Goal: Task Accomplishment & Management: Use online tool/utility

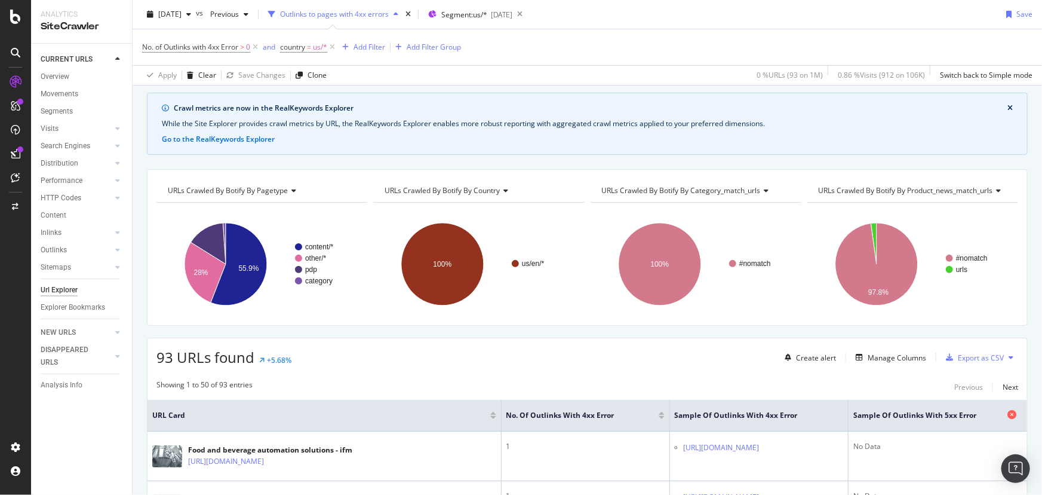
scroll to position [54, 0]
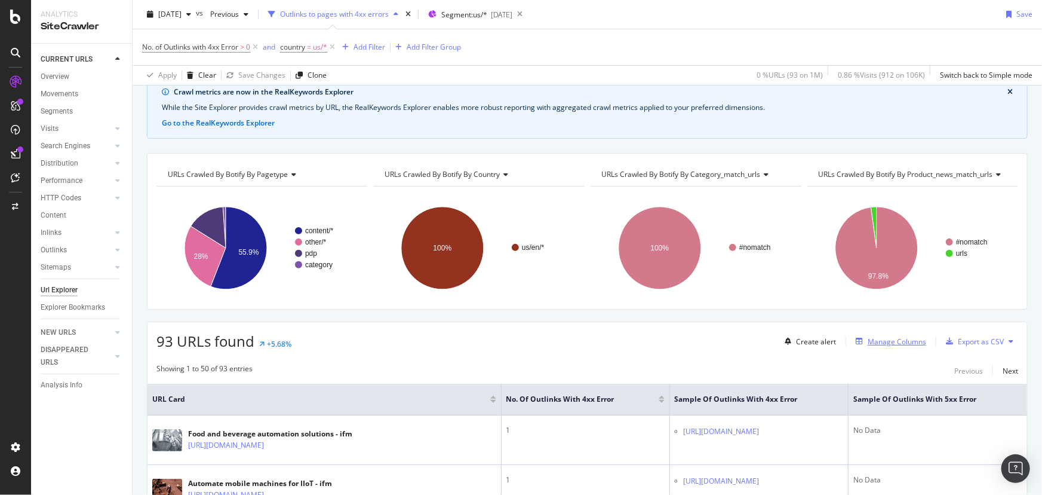
click at [898, 338] on div "Manage Columns" at bounding box center [897, 341] width 59 height 10
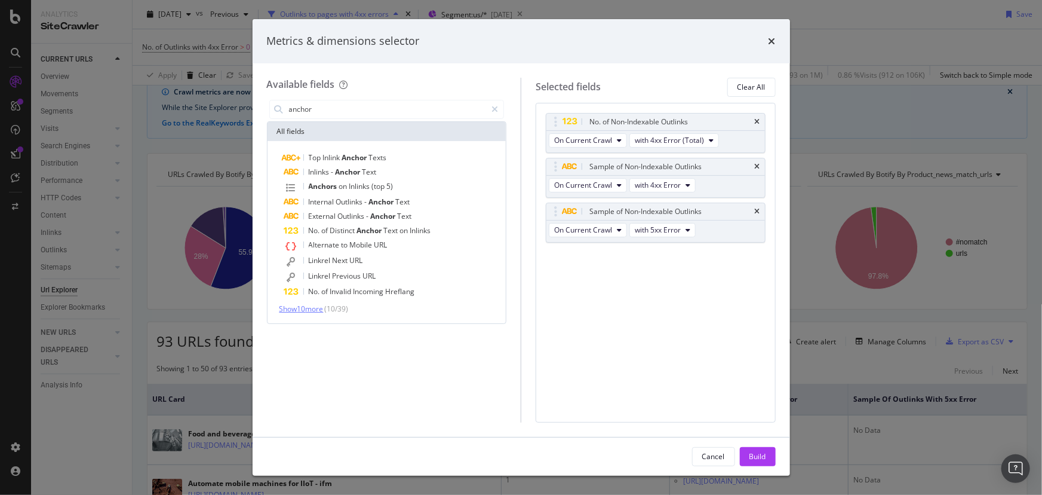
type input "anchor"
click at [305, 306] on span "Show 10 more" at bounding box center [302, 308] width 44 height 10
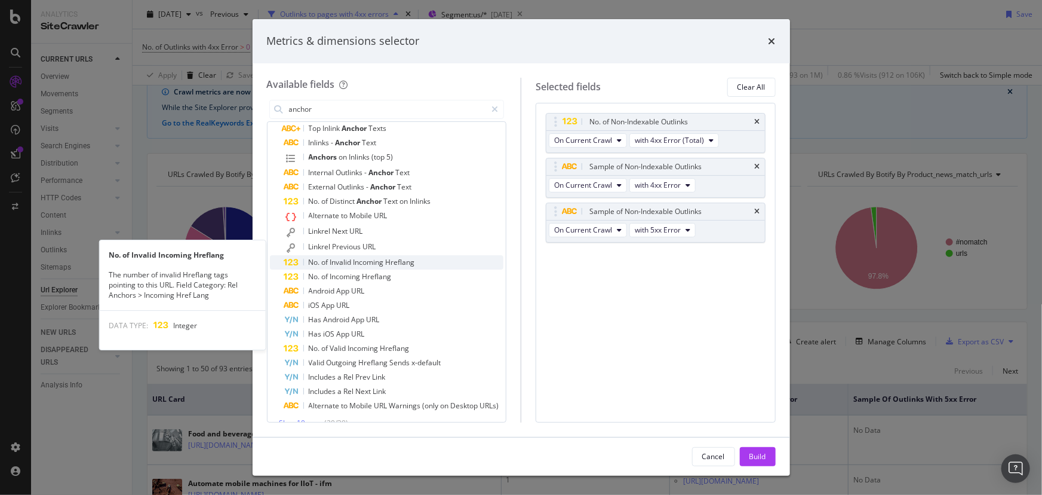
scroll to position [44, 0]
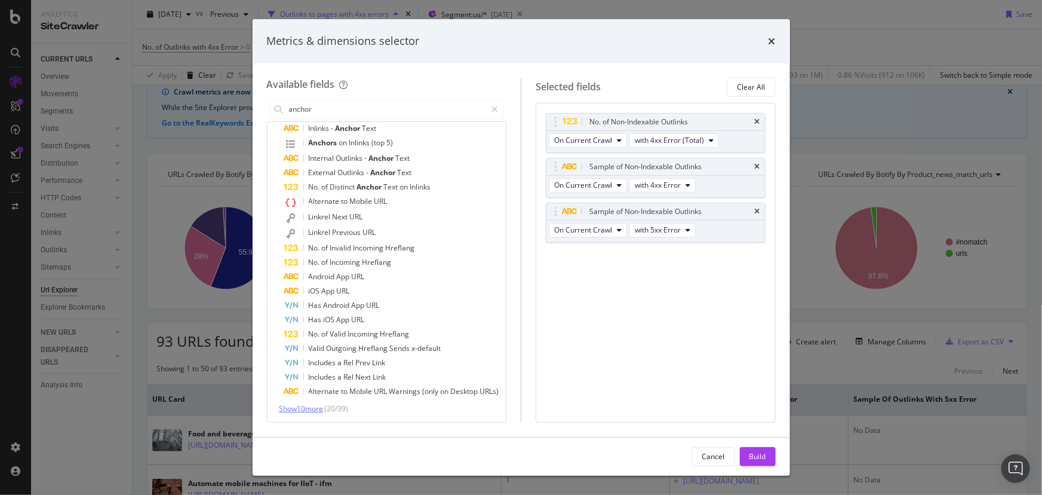
click at [308, 406] on span "Show 10 more" at bounding box center [302, 408] width 44 height 10
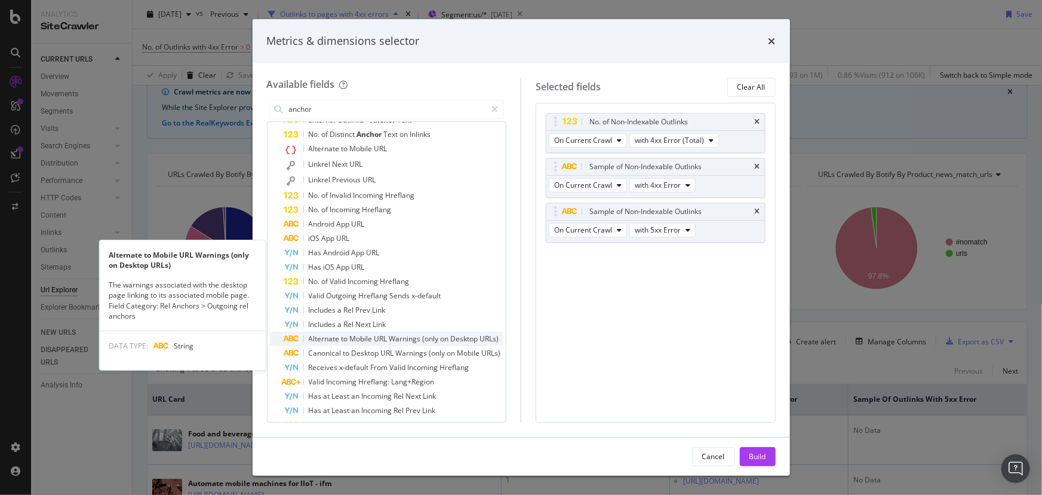
scroll to position [188, 0]
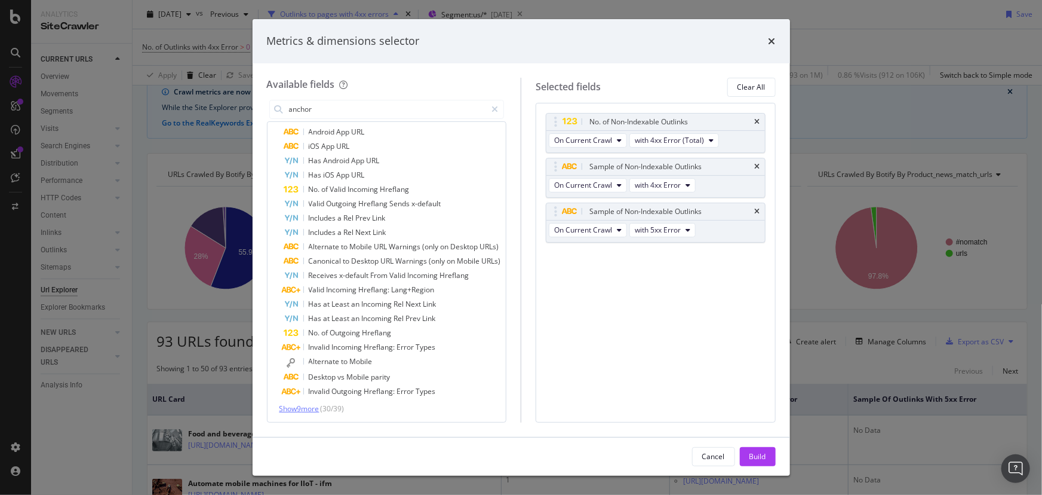
click at [307, 407] on span "Show 9 more" at bounding box center [300, 408] width 40 height 10
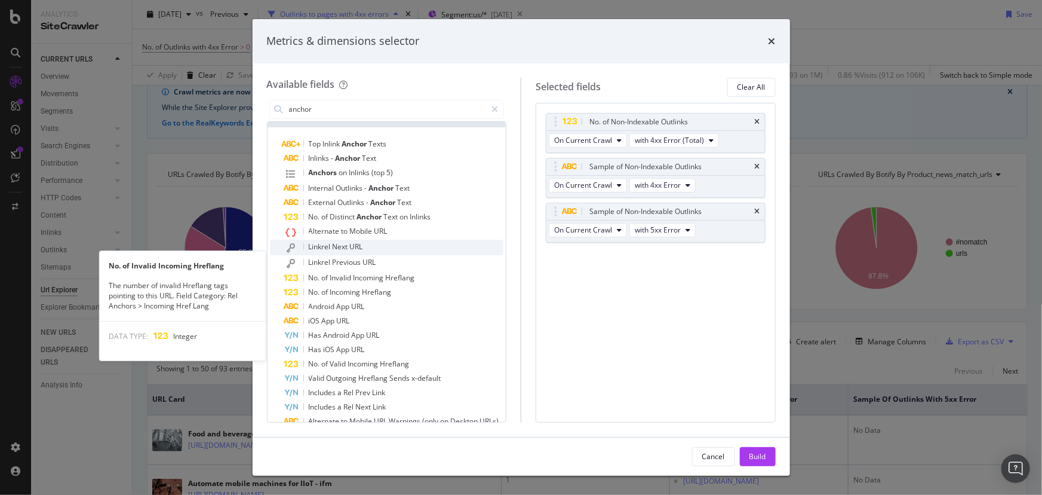
scroll to position [0, 0]
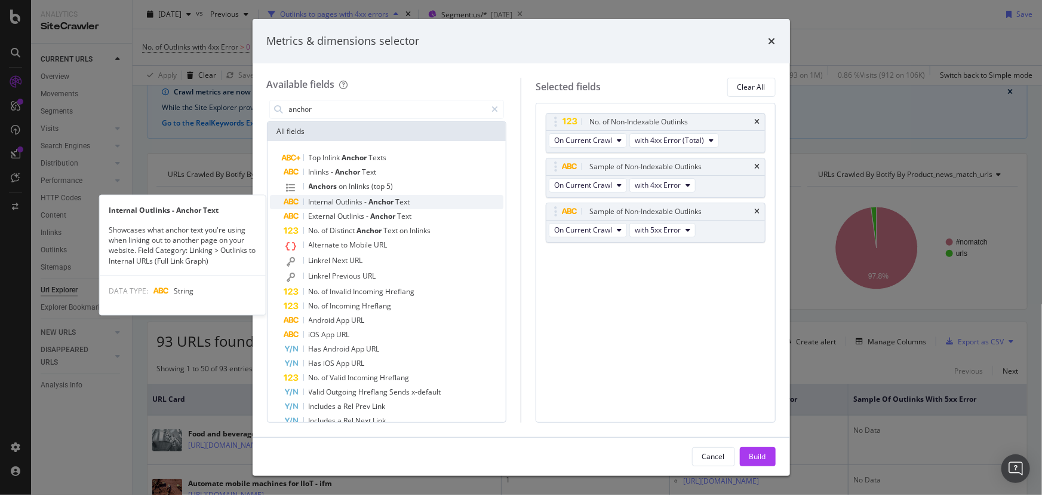
click at [356, 201] on span "Outlinks" at bounding box center [350, 202] width 29 height 10
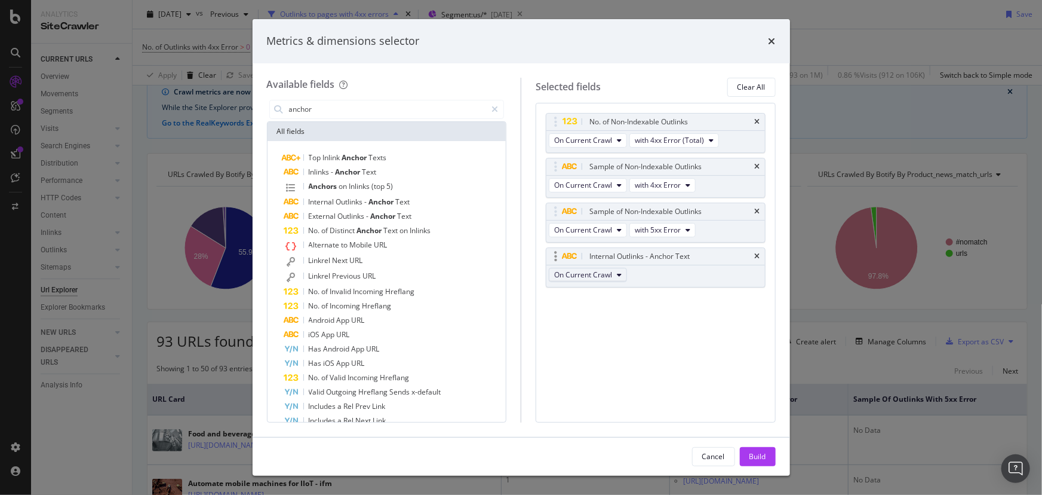
click at [621, 274] on button "On Current Crawl" at bounding box center [588, 275] width 78 height 14
click at [756, 256] on icon "times" at bounding box center [757, 256] width 5 height 7
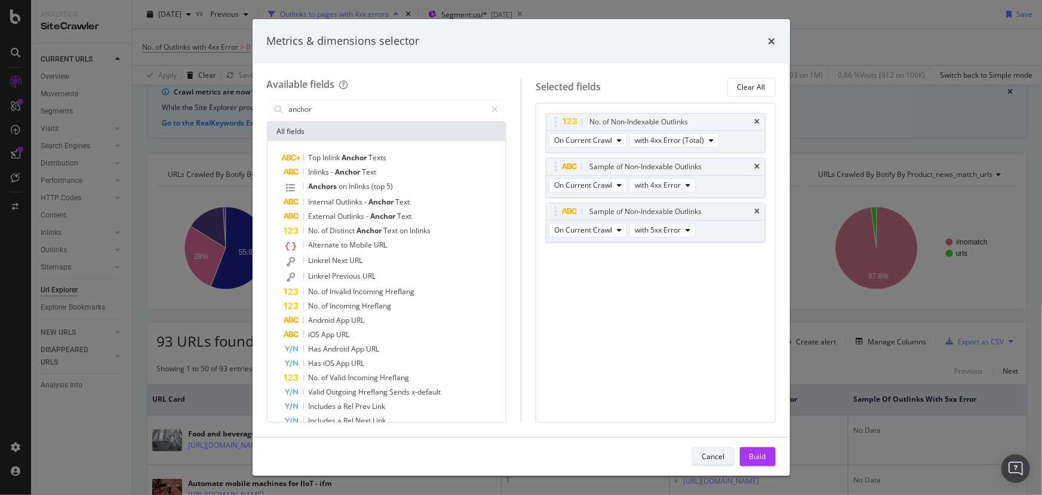
click at [719, 454] on div "Cancel" at bounding box center [713, 456] width 23 height 10
